Goal: Transaction & Acquisition: Purchase product/service

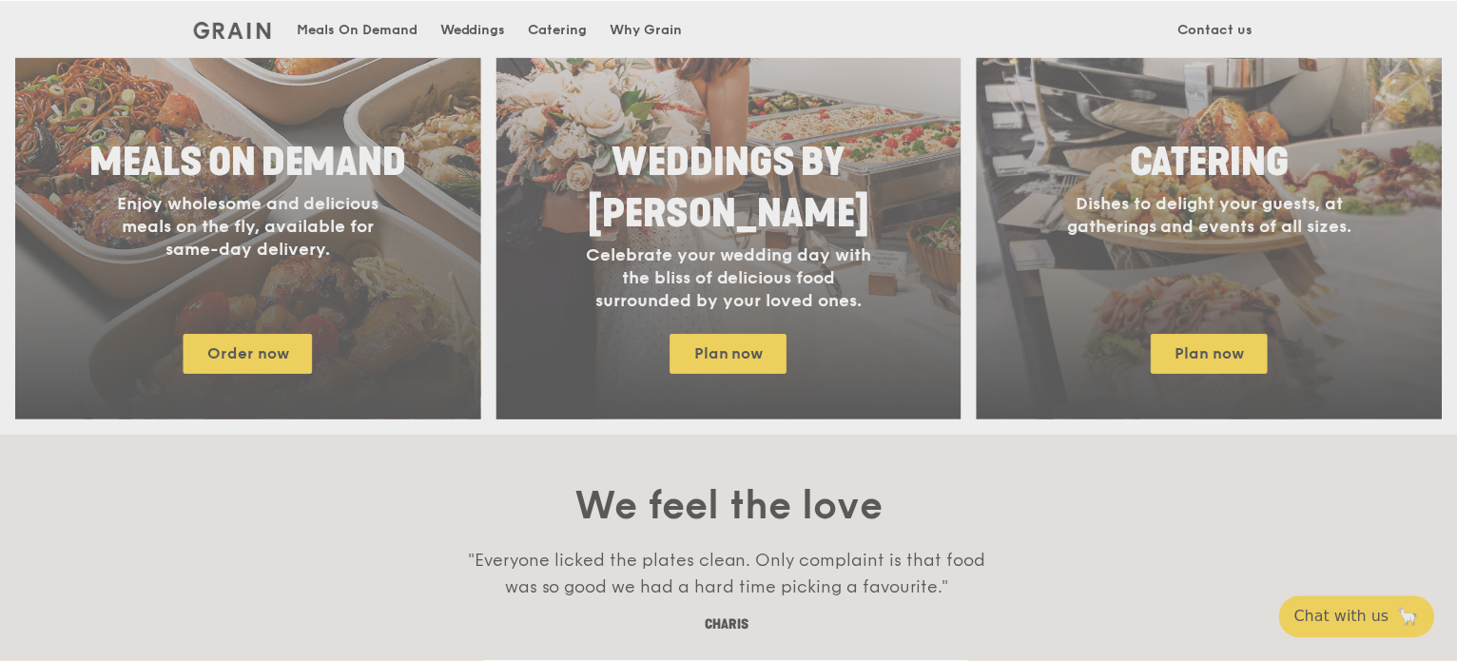
scroll to position [951, 0]
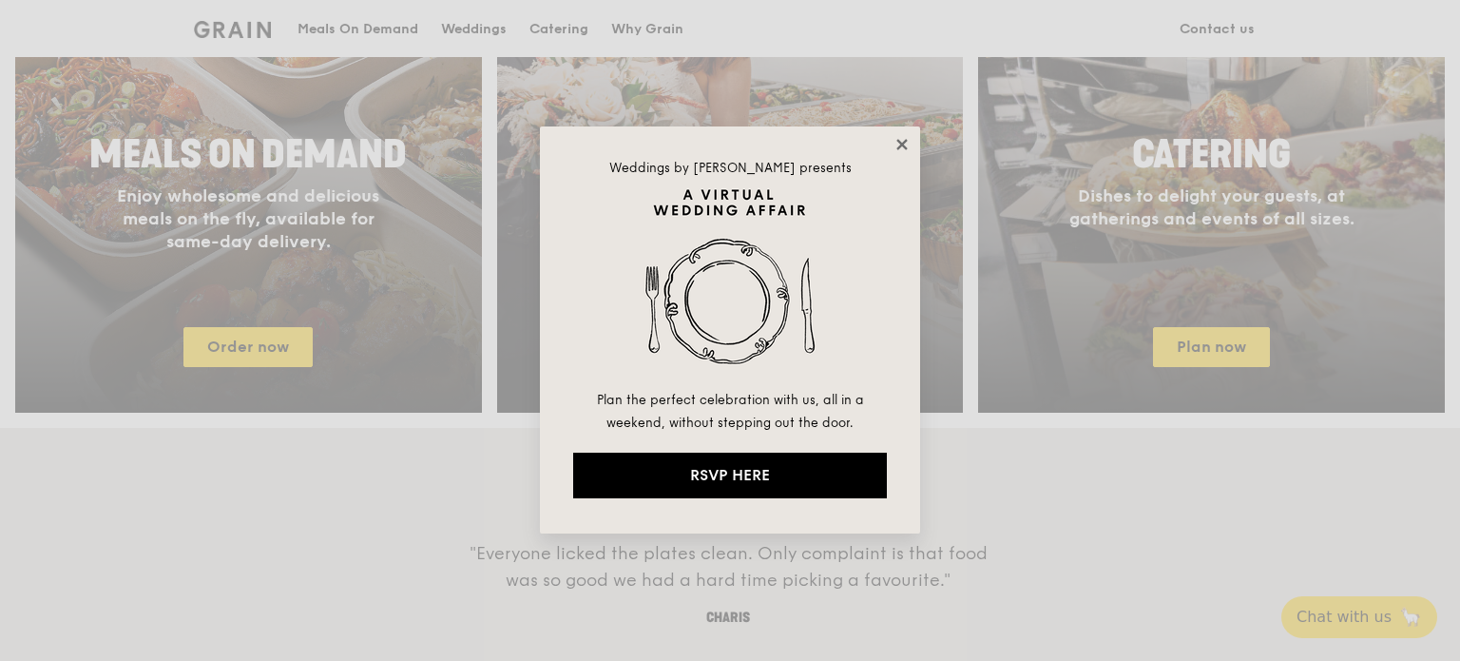
click at [903, 138] on icon at bounding box center [902, 144] width 17 height 17
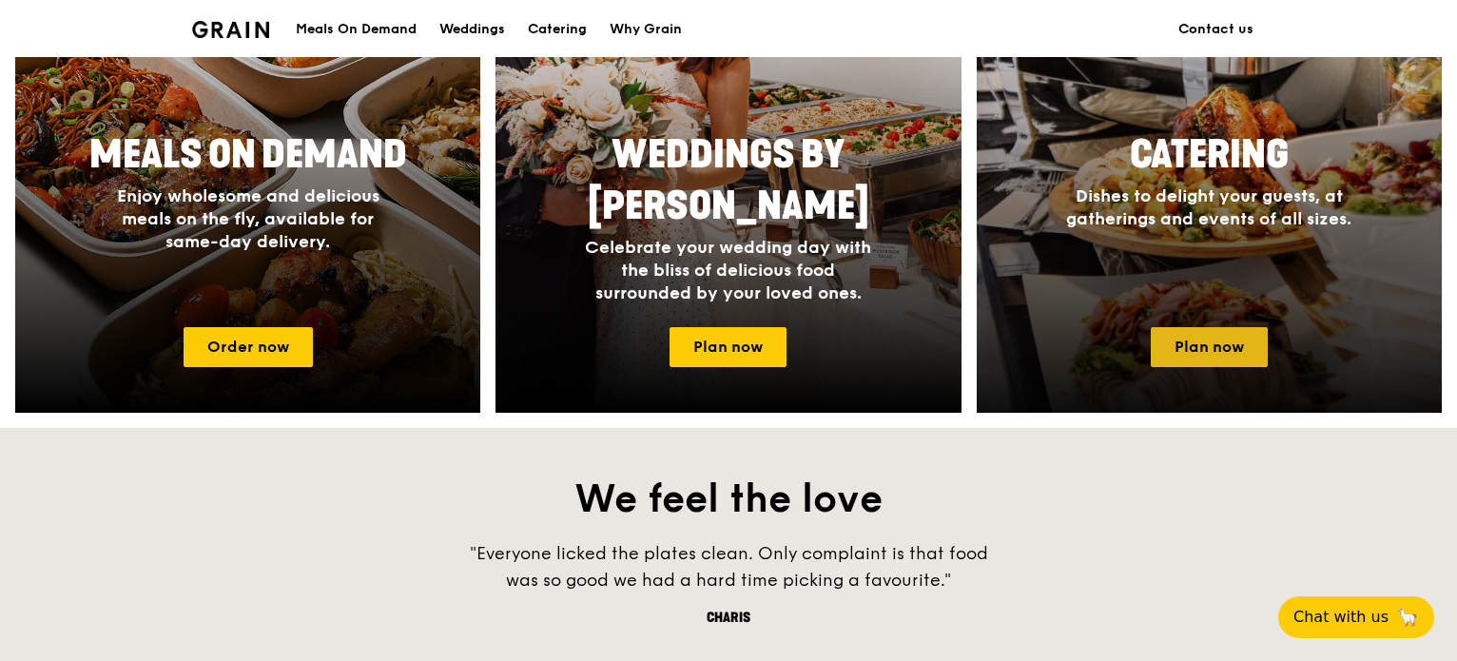
click at [1219, 350] on link "Plan now" at bounding box center [1208, 347] width 117 height 40
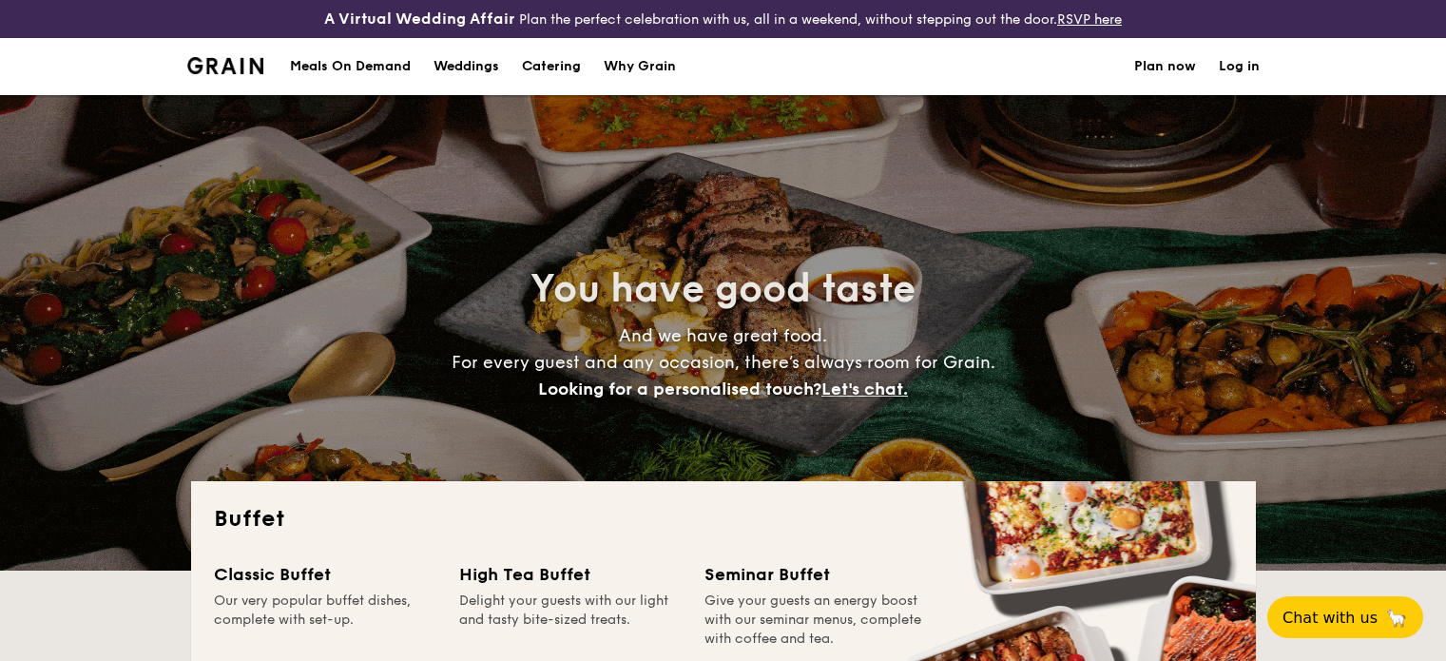
select select
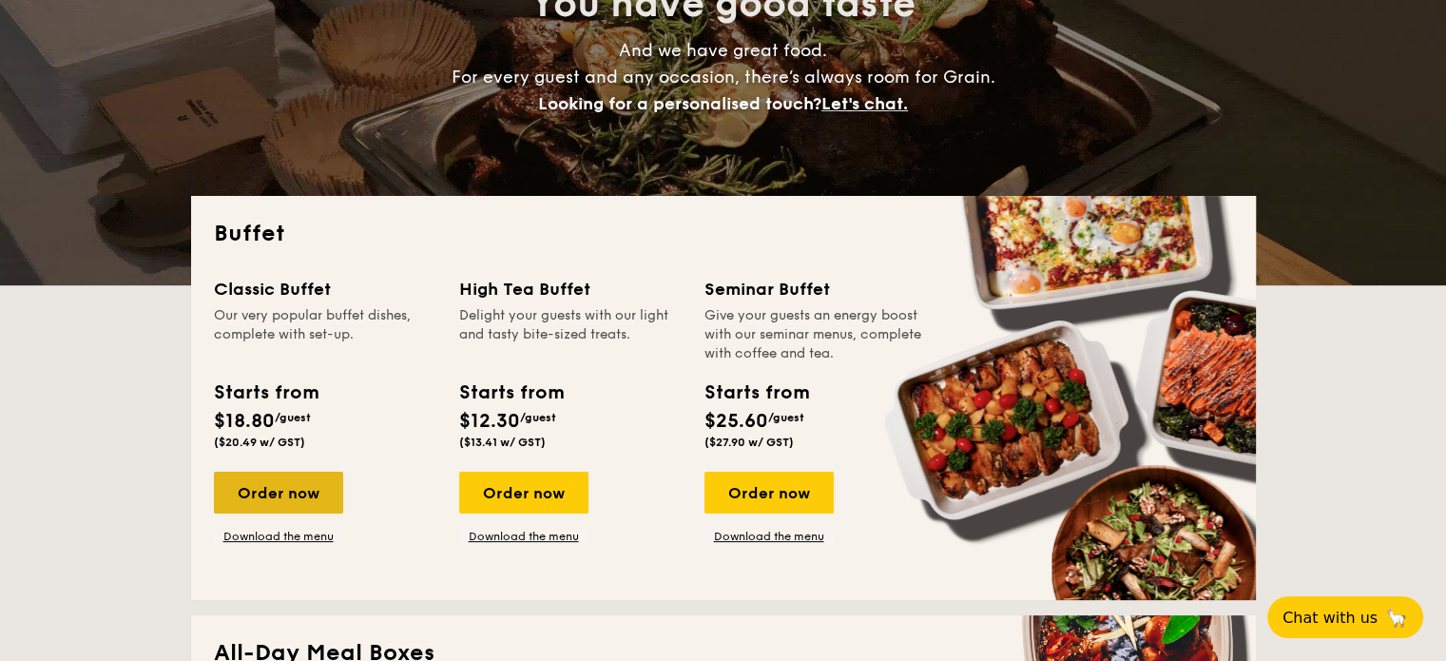
click at [278, 484] on div "Order now" at bounding box center [278, 493] width 129 height 42
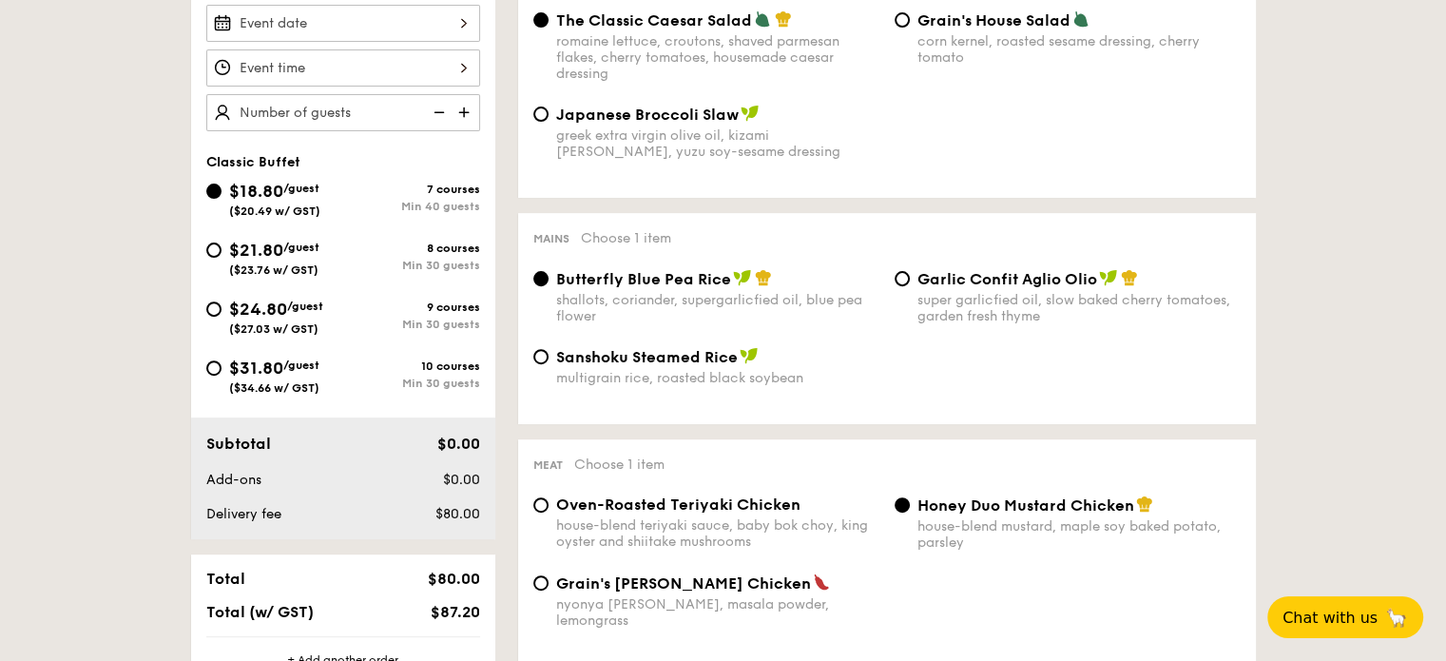
scroll to position [666, 0]
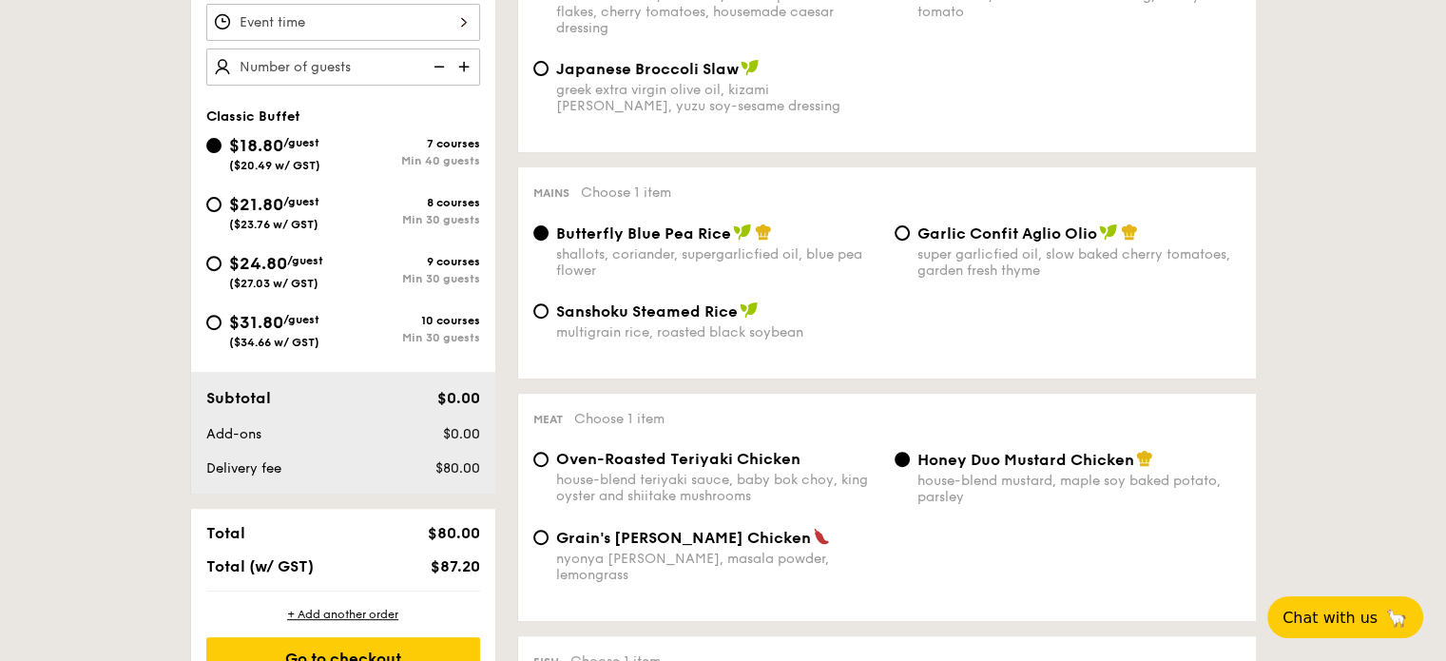
click at [329, 149] on div "$18.80 /guest ($20.49 w/ GST)" at bounding box center [274, 152] width 137 height 40
click at [222, 149] on input "$18.80 /guest ($20.49 w/ GST) 7 courses Min 40 guests" at bounding box center [213, 145] width 15 height 15
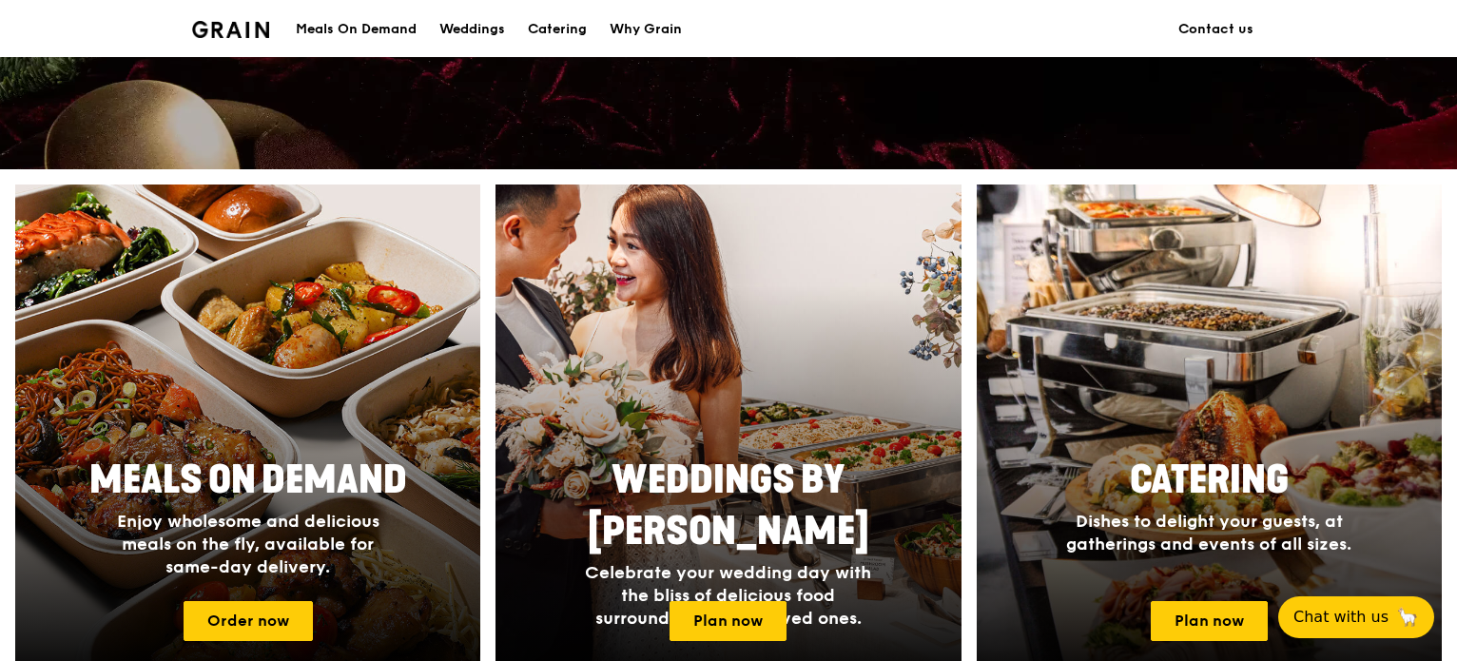
scroll to position [856, 0]
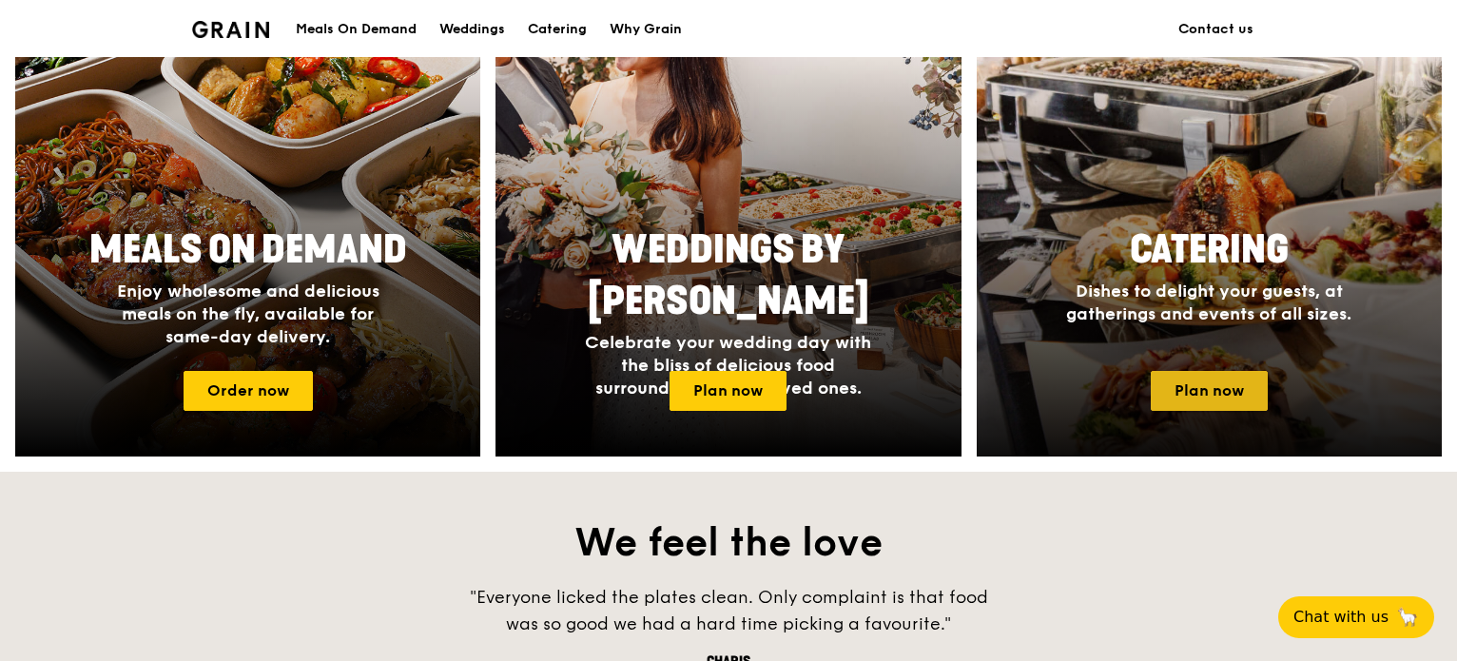
click at [1169, 390] on link "Plan now" at bounding box center [1208, 391] width 117 height 40
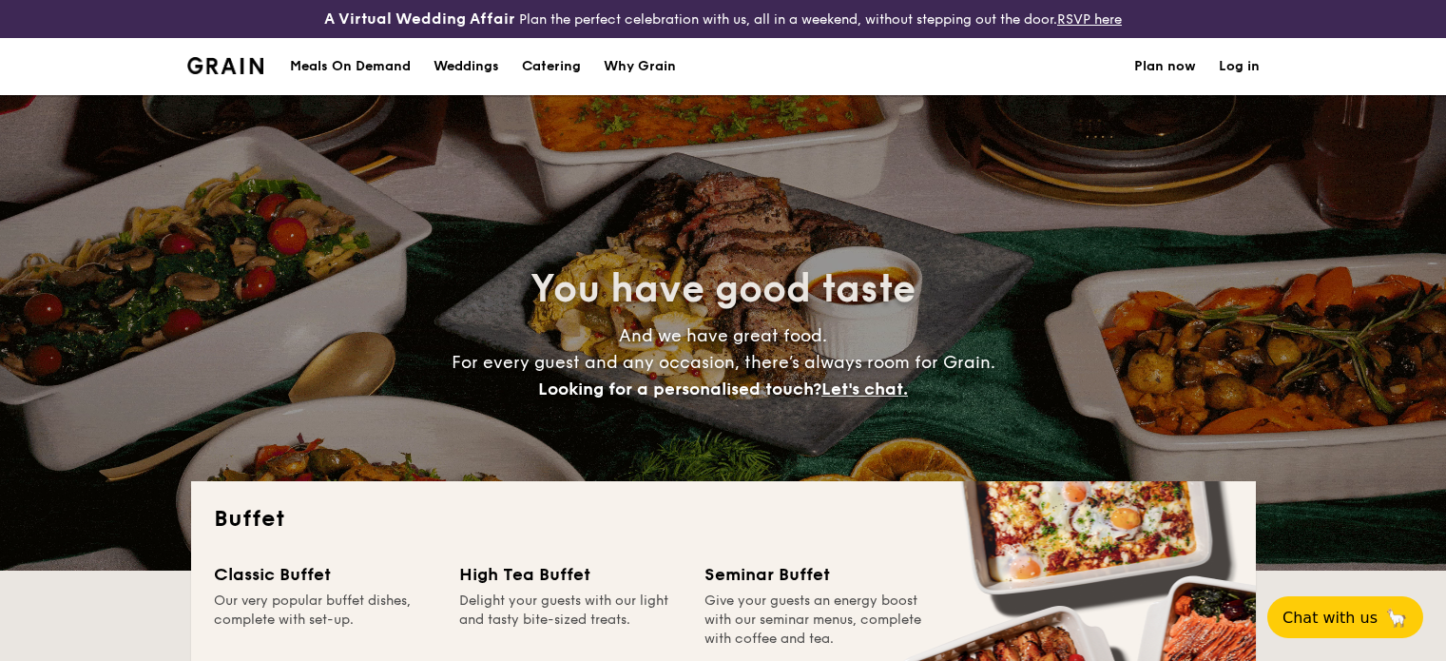
select select
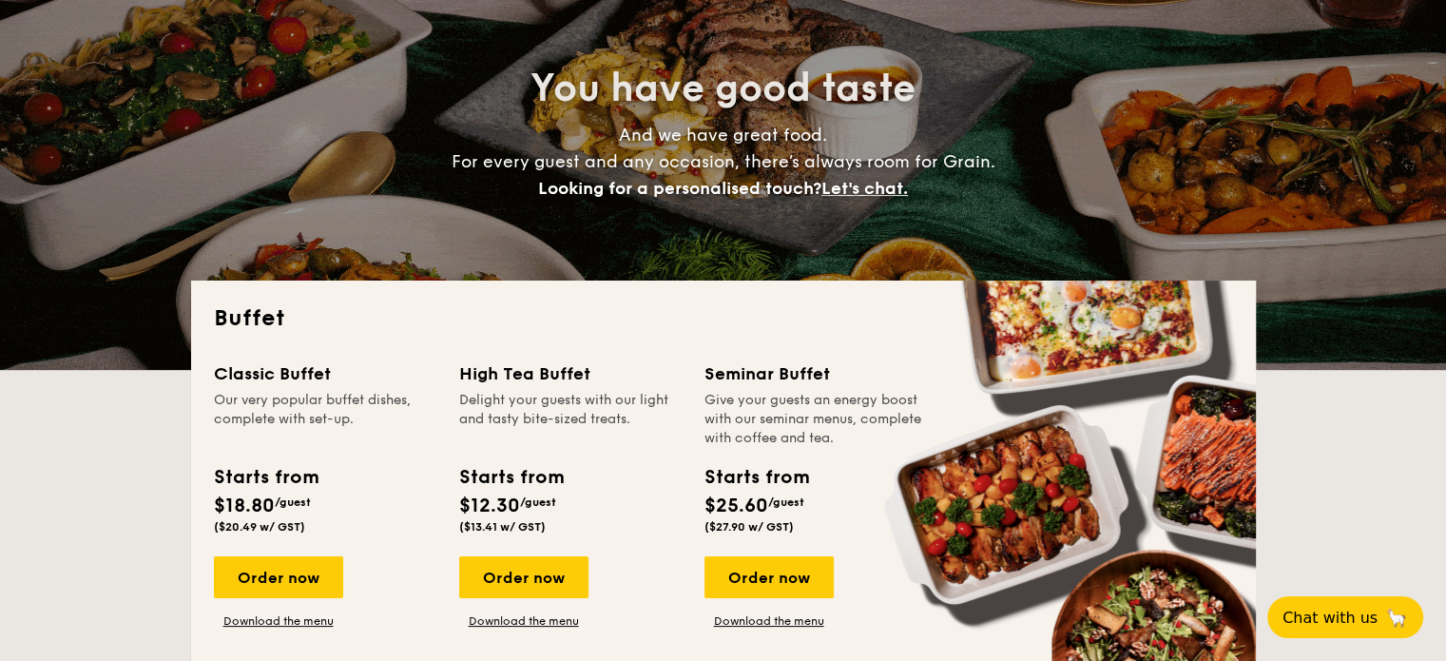
scroll to position [380, 0]
